Goal: Task Accomplishment & Management: Complete application form

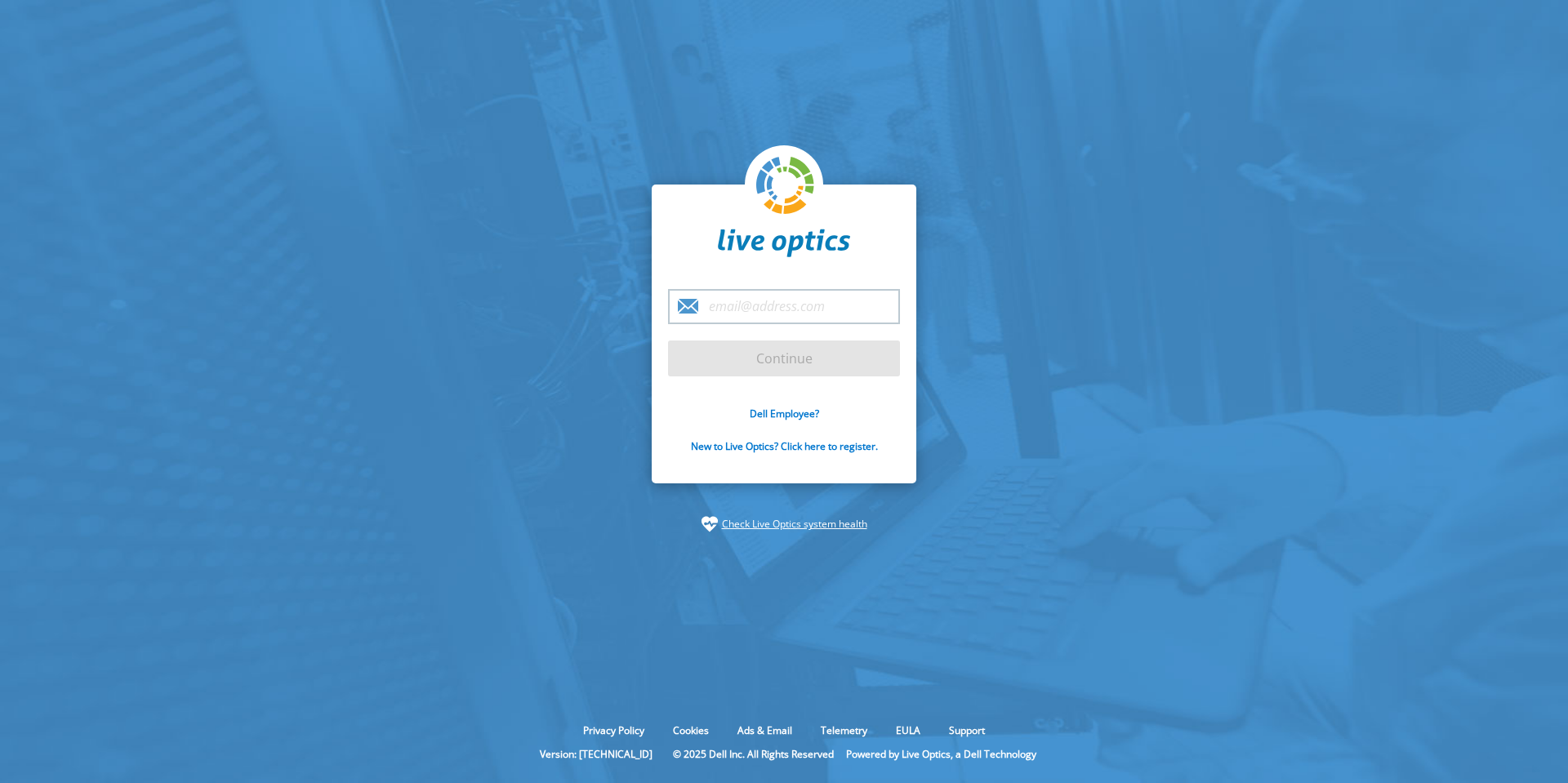
click at [746, 304] on input "email" at bounding box center [784, 307] width 231 height 35
click at [763, 301] on input "email" at bounding box center [784, 307] width 231 height 35
click at [792, 413] on link "Dell Employee?" at bounding box center [784, 414] width 70 height 14
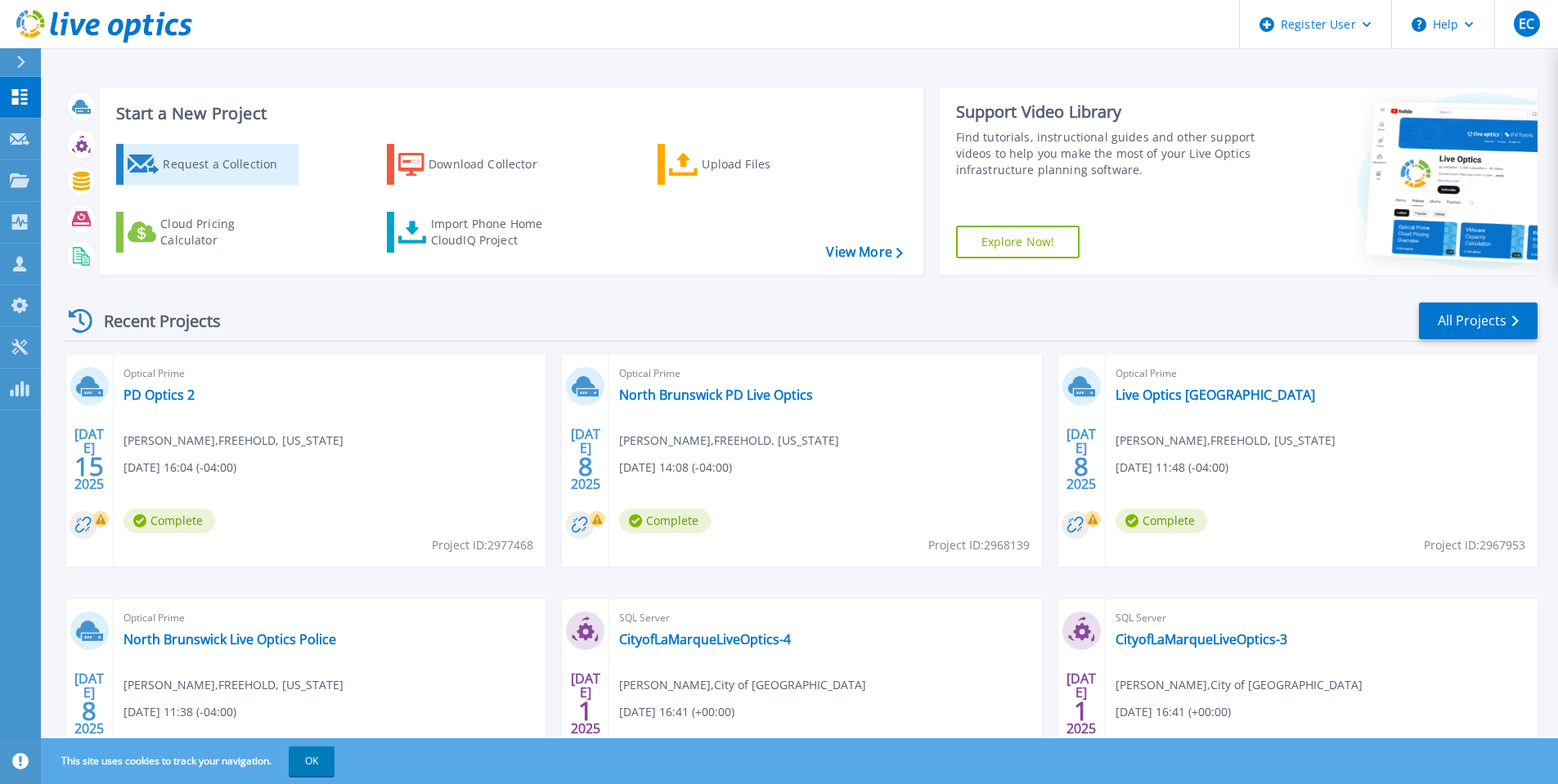
click at [238, 167] on div "Request a Collection" at bounding box center [228, 165] width 131 height 33
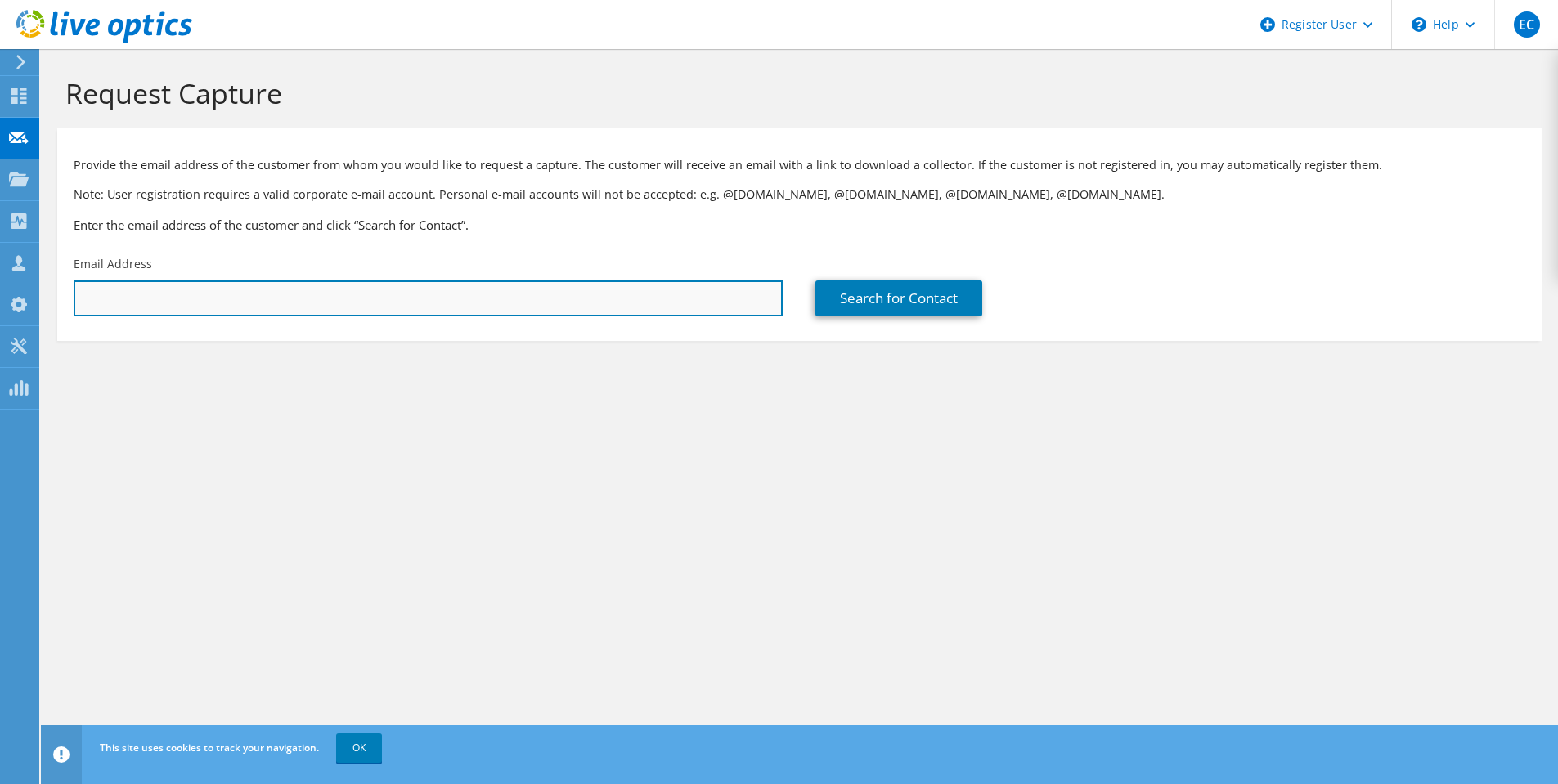
click at [663, 299] on input "text" at bounding box center [428, 298] width 710 height 36
paste input "jstansfield@ndsd.org"
type input "jstansfield@ndsd.org"
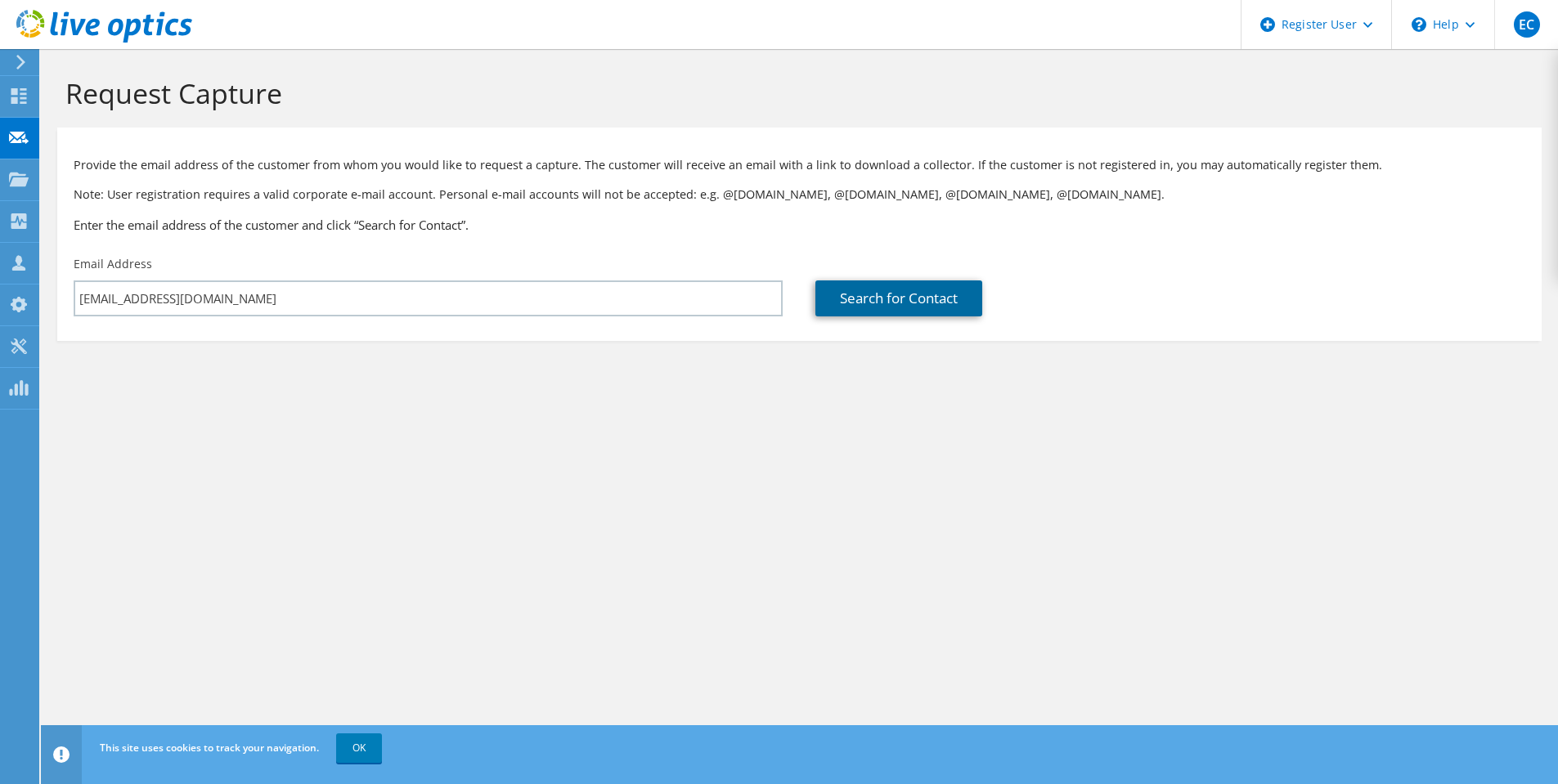
click at [939, 301] on link "Search for Contact" at bounding box center [898, 298] width 167 height 36
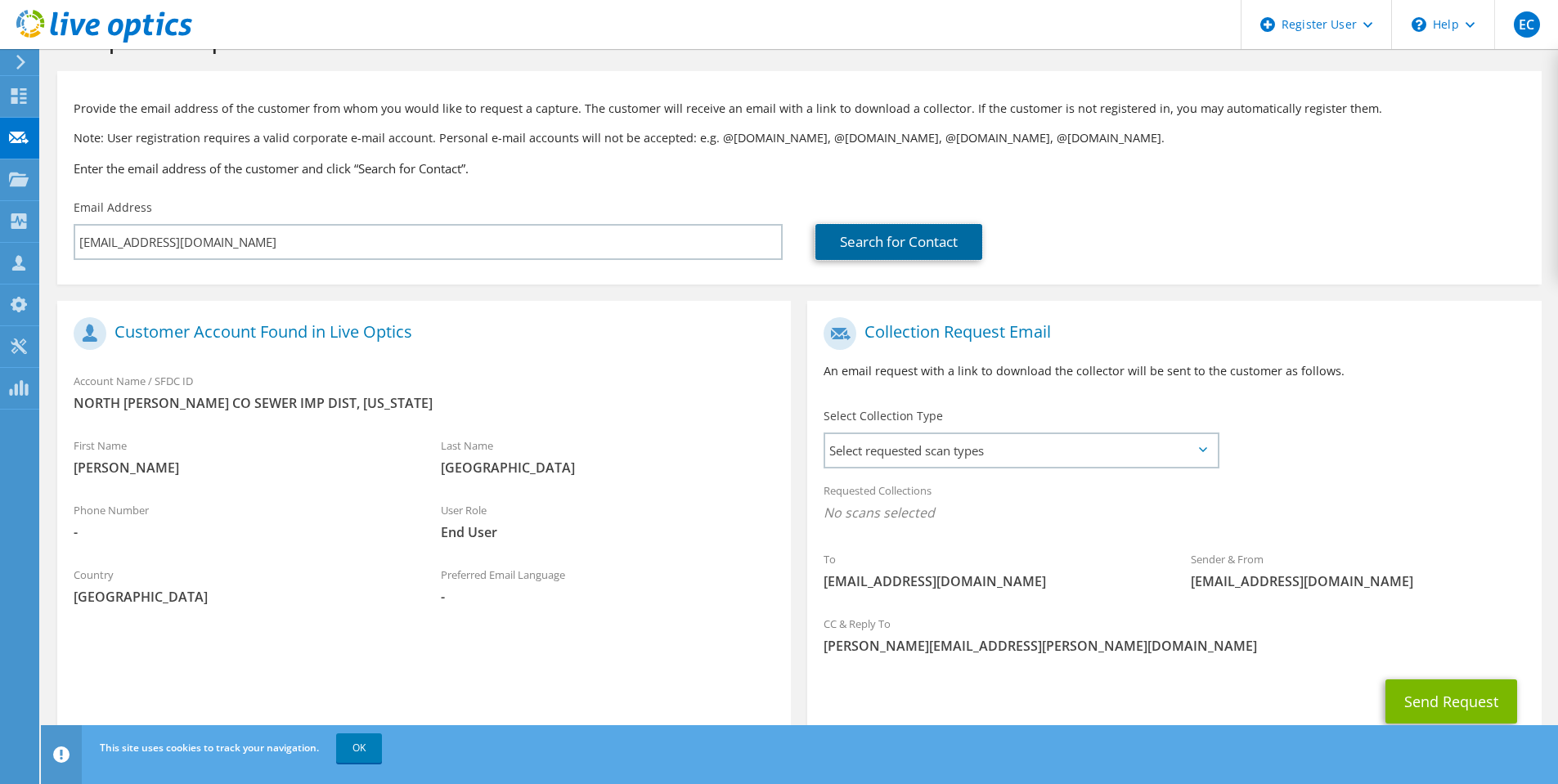
scroll to position [110, 0]
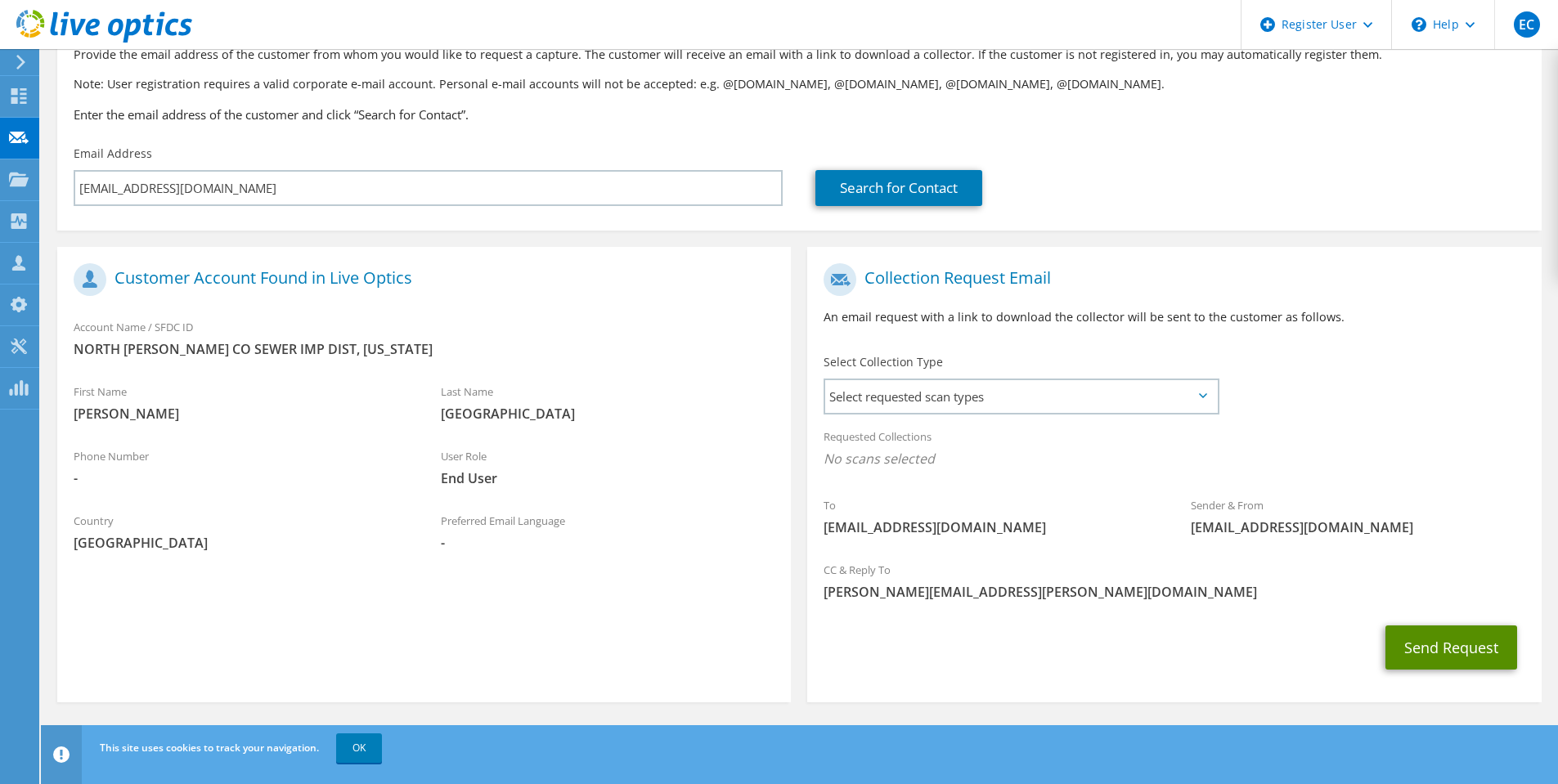
click at [1454, 646] on button "Send Request" at bounding box center [1451, 648] width 132 height 44
